Goal: Task Accomplishment & Management: Manage account settings

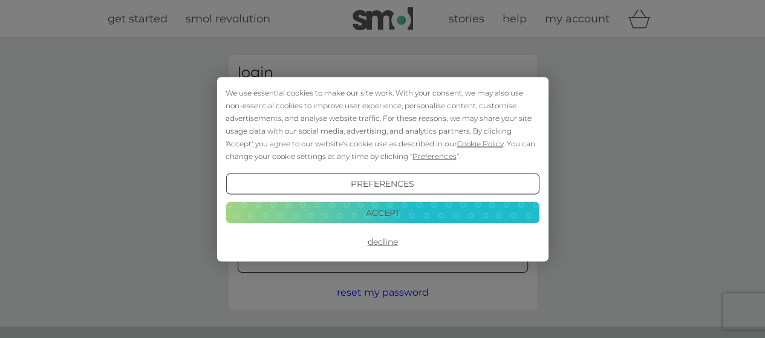
type input "[EMAIL_ADDRESS][DOMAIN_NAME]"
click at [390, 213] on button "Accept" at bounding box center [382, 213] width 313 height 22
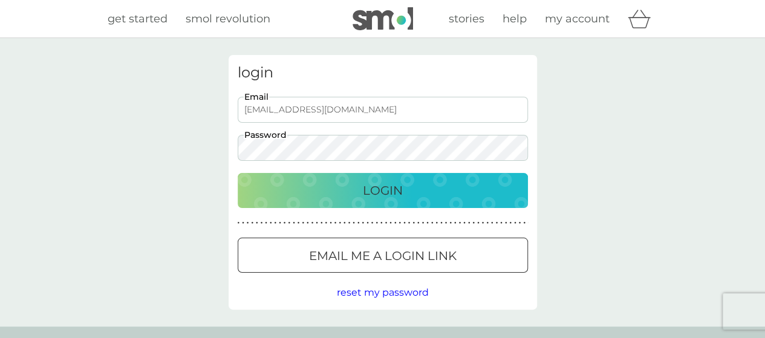
click at [390, 201] on button "Login" at bounding box center [383, 190] width 290 height 35
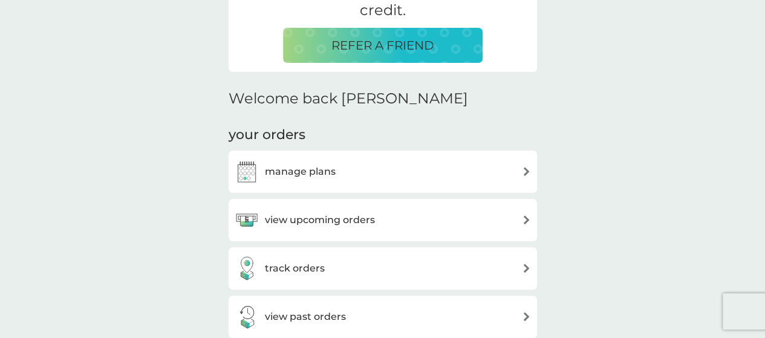
scroll to position [303, 0]
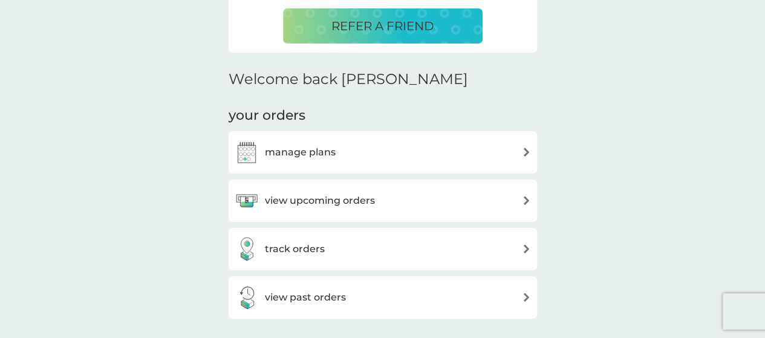
click at [523, 200] on img at bounding box center [526, 200] width 9 height 9
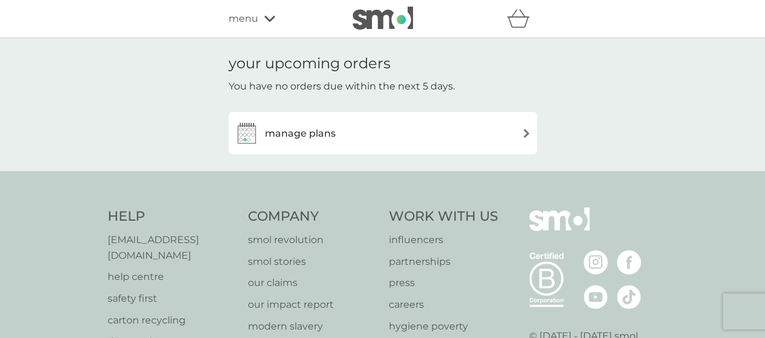
click at [522, 129] on img at bounding box center [526, 133] width 9 height 9
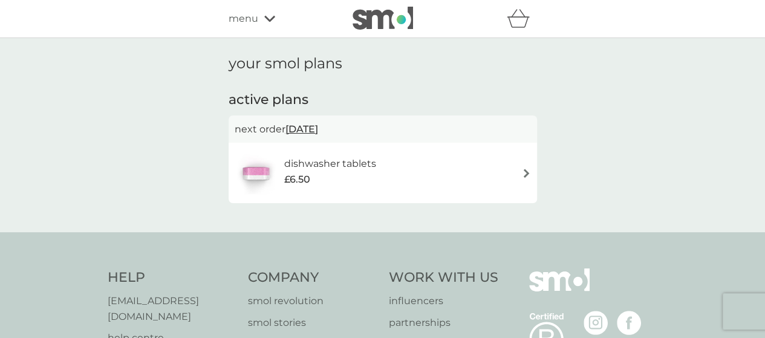
click at [318, 124] on span "15 Dec 2025" at bounding box center [302, 129] width 33 height 24
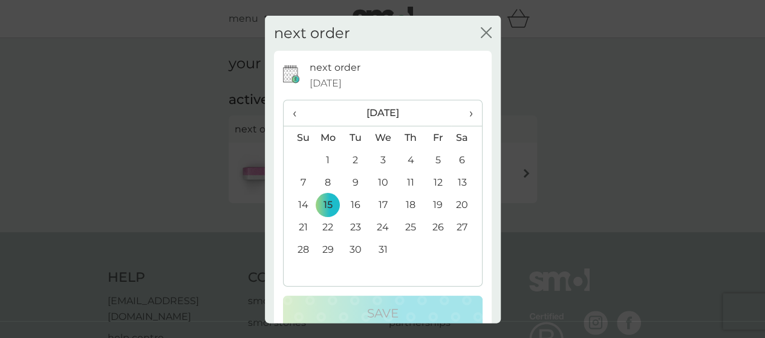
click at [460, 111] on span "›" at bounding box center [466, 112] width 12 height 25
click at [302, 250] on td "25" at bounding box center [299, 249] width 31 height 22
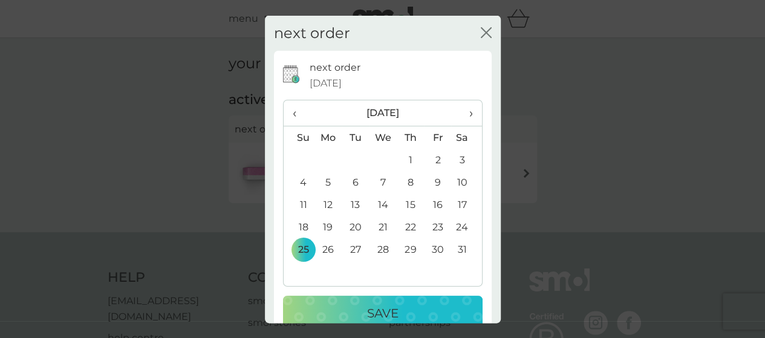
drag, startPoint x: 365, startPoint y: 303, endPoint x: 324, endPoint y: 332, distance: 50.2
click at [357, 312] on button "Save" at bounding box center [383, 313] width 200 height 35
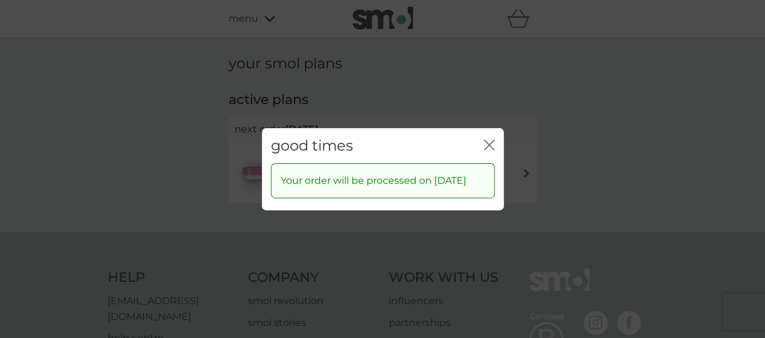
click at [489, 139] on icon "close" at bounding box center [489, 144] width 11 height 11
